Goal: Go to known website: Go to known website

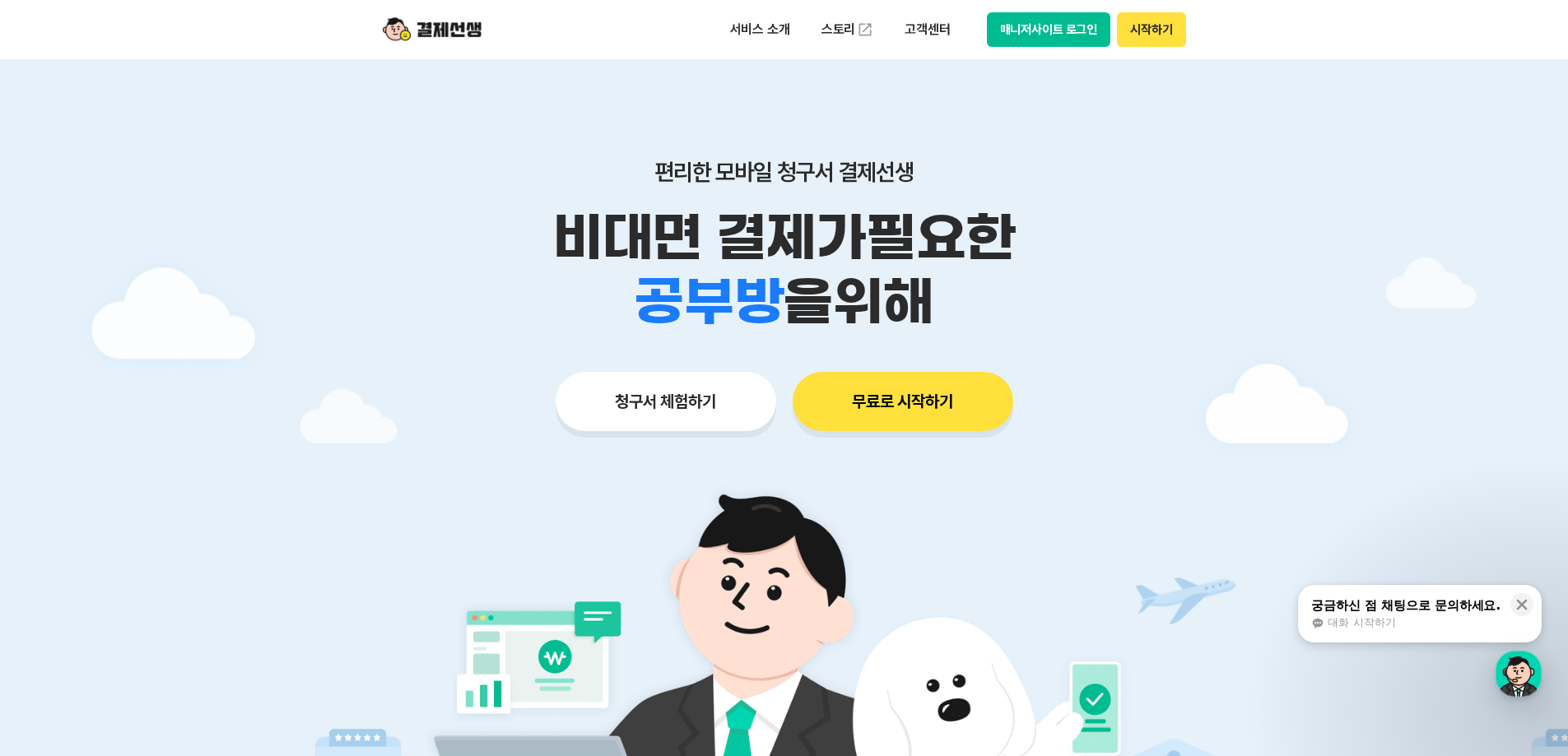
click at [1066, 36] on button "매니저사이트 로그인" at bounding box center [1049, 30] width 124 height 34
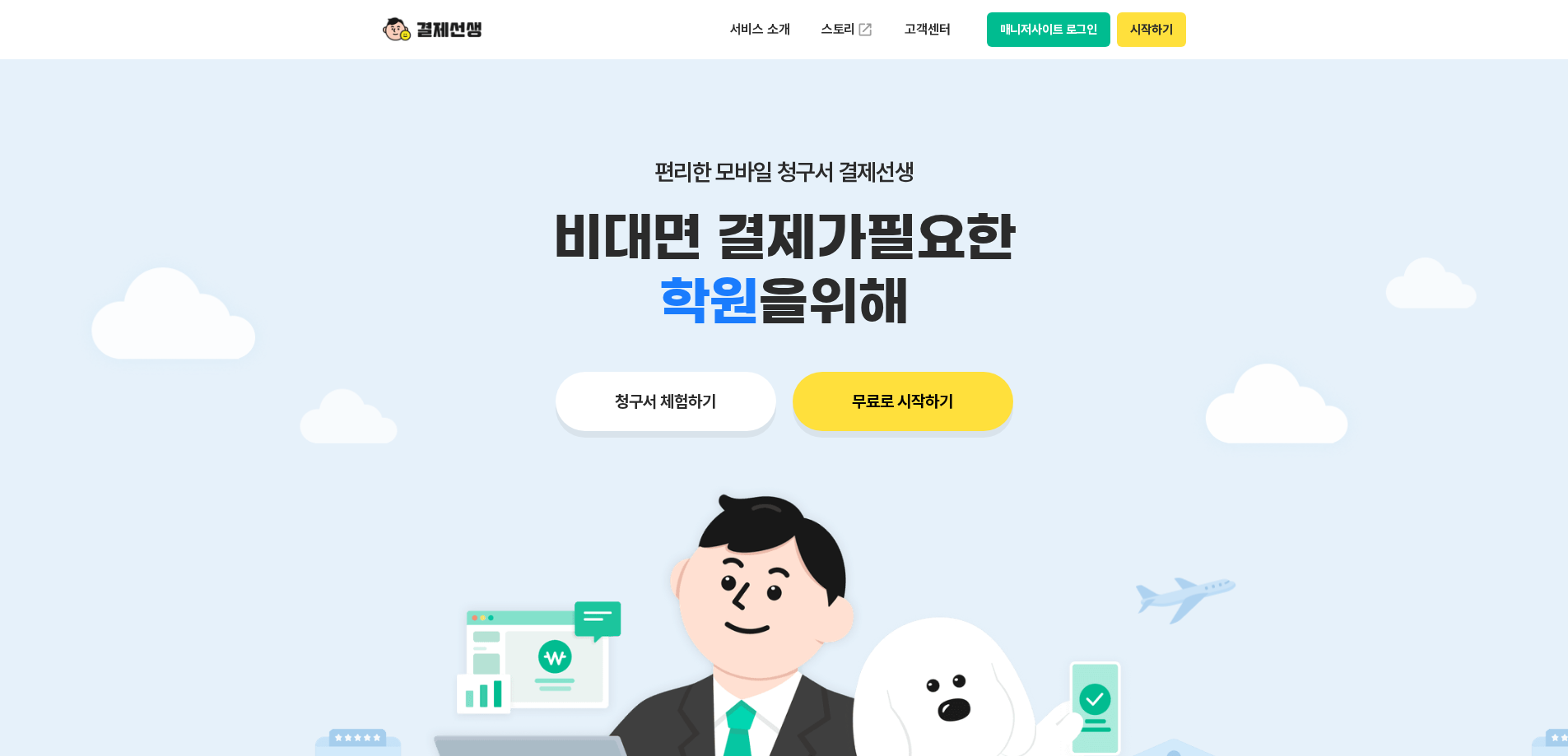
click at [1057, 27] on button "매니저사이트 로그인" at bounding box center [1049, 30] width 124 height 34
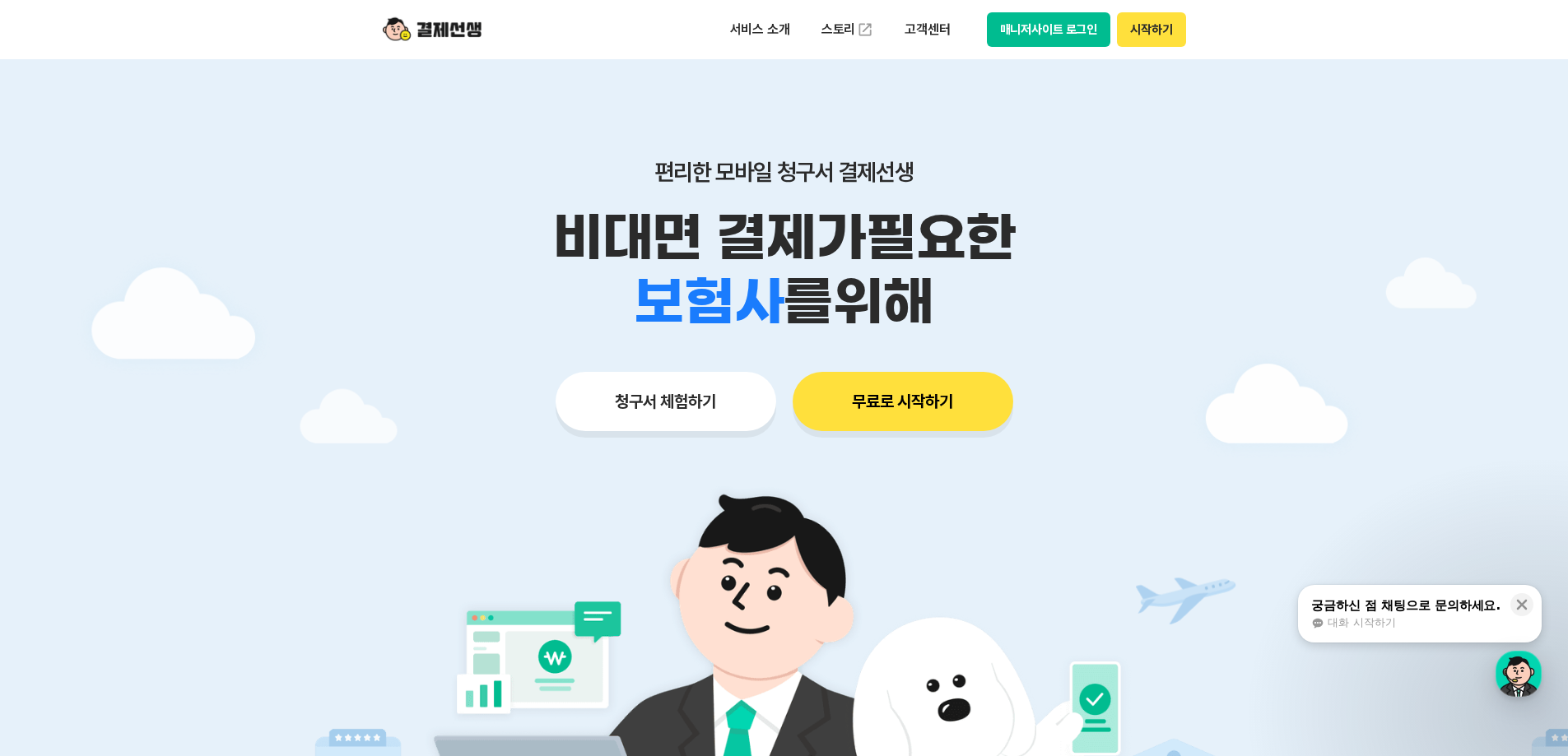
click at [1013, 33] on button "매니저사이트 로그인" at bounding box center [1049, 30] width 124 height 34
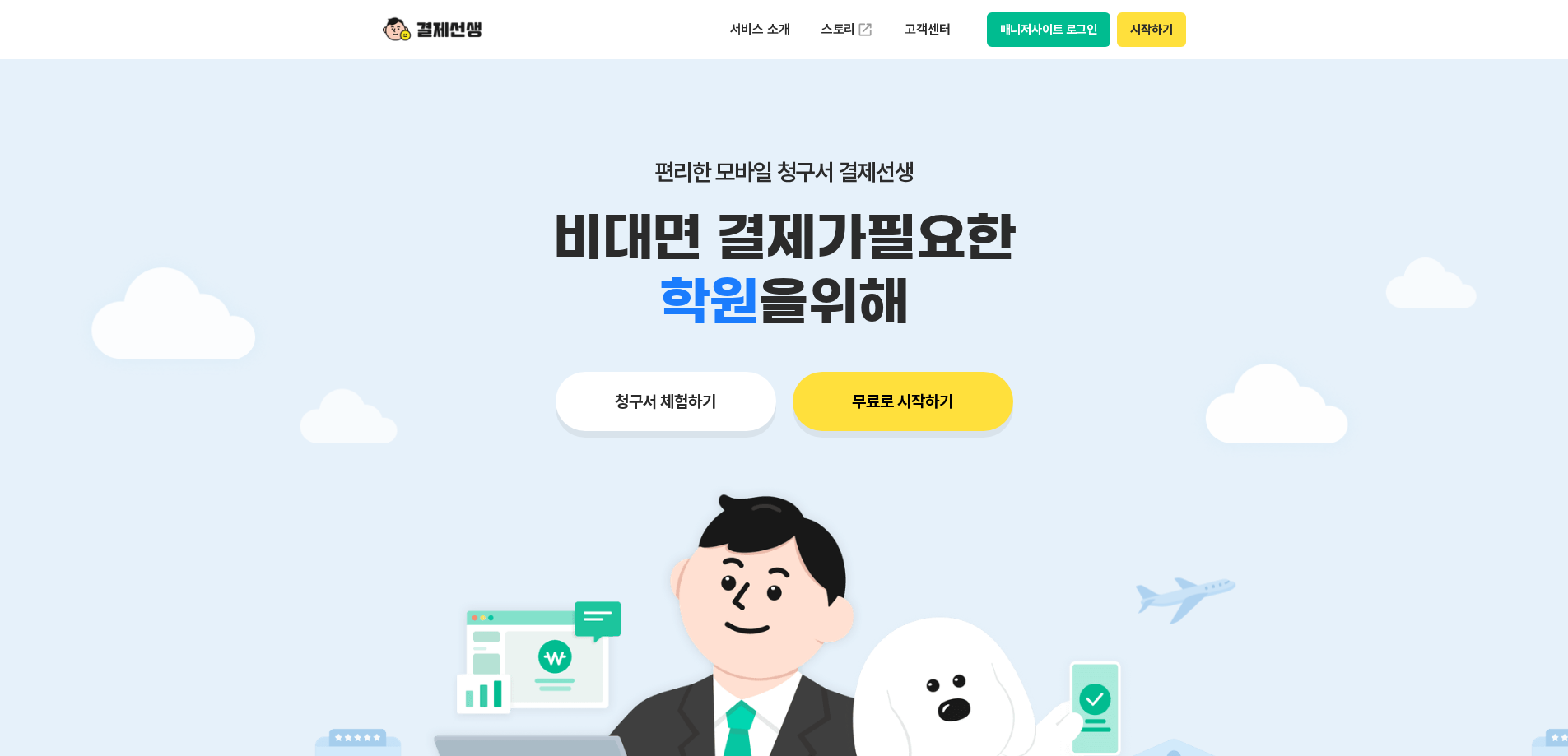
click at [1074, 28] on button "매니저사이트 로그인" at bounding box center [1049, 30] width 124 height 34
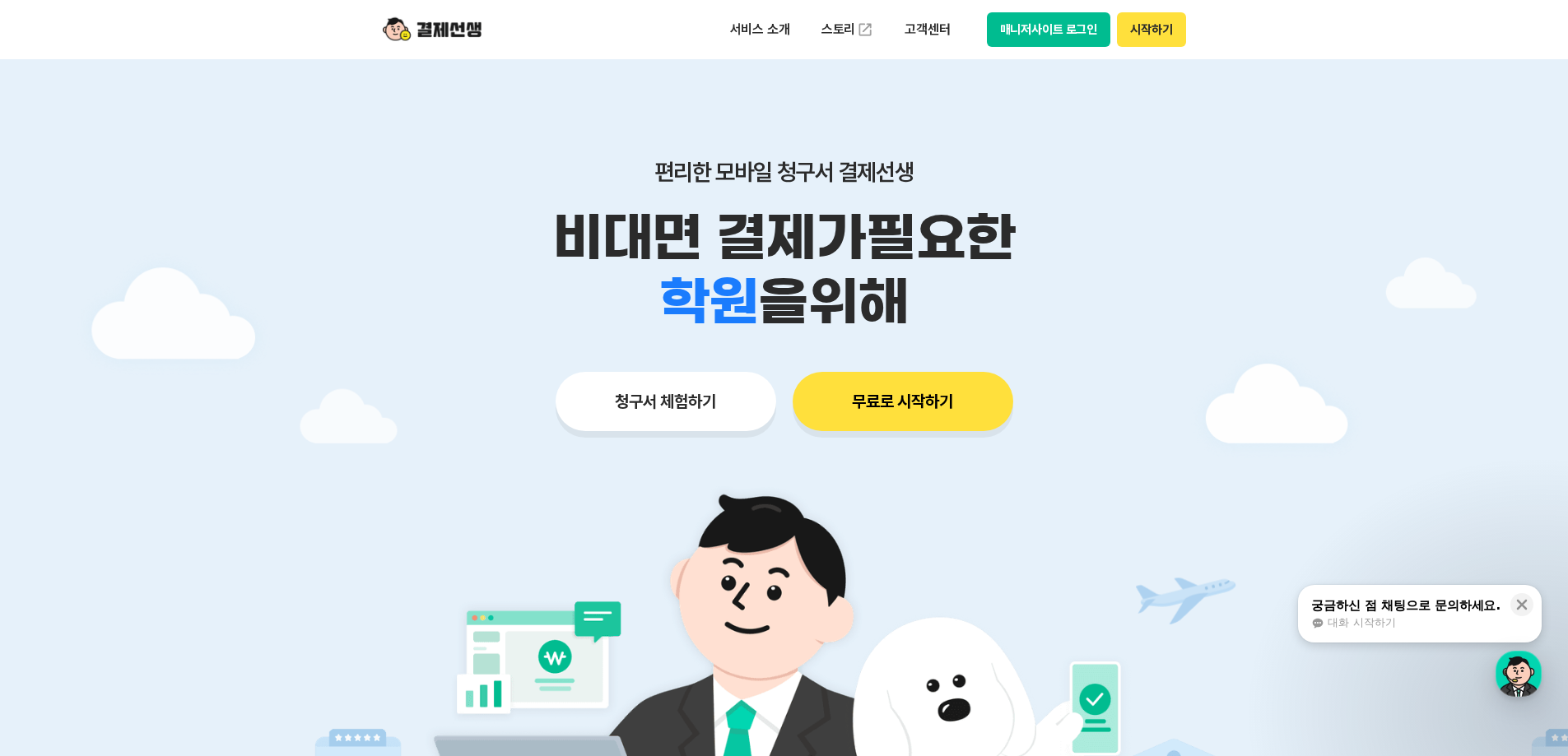
click at [1064, 25] on button "매니저사이트 로그인" at bounding box center [1049, 30] width 124 height 34
